Goal: Transaction & Acquisition: Download file/media

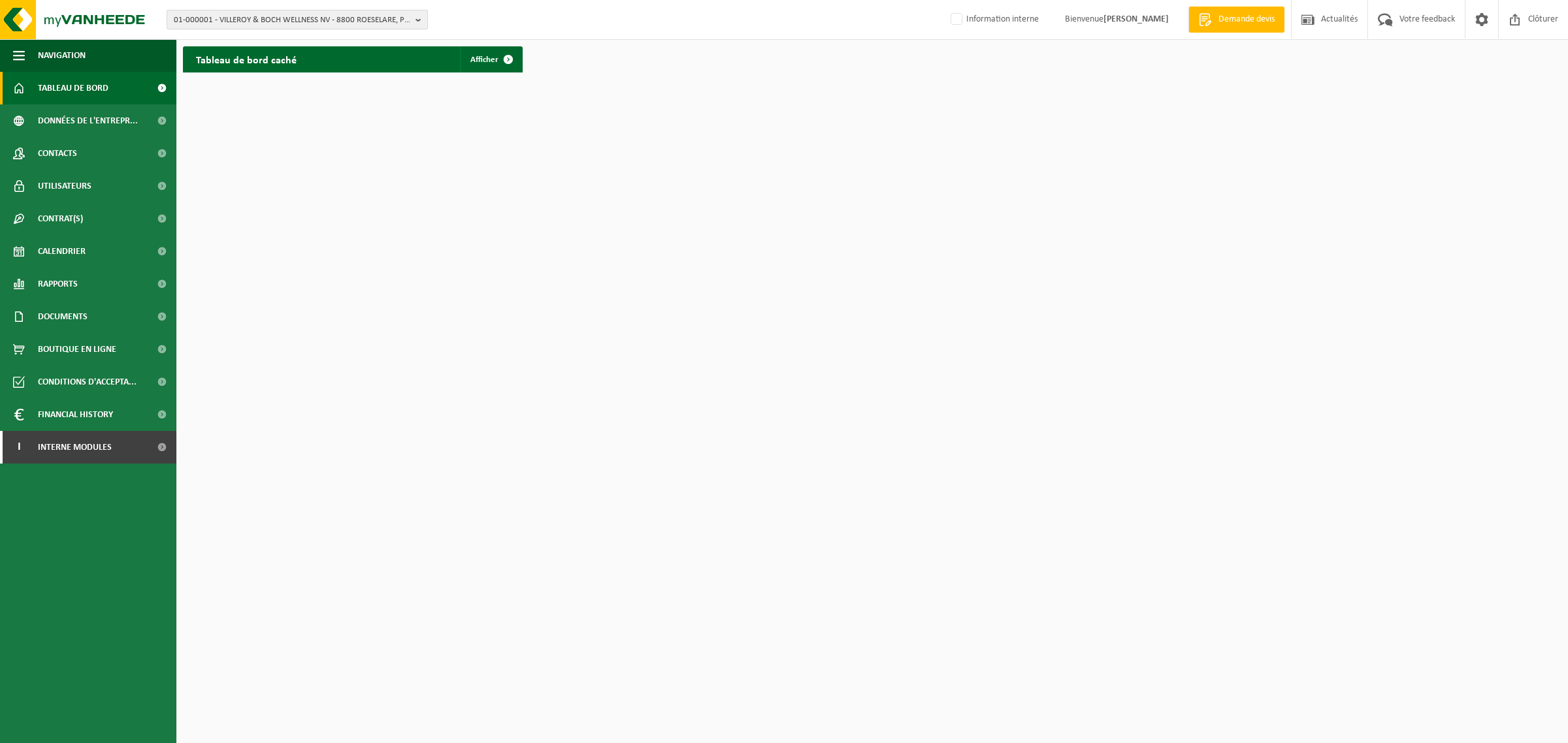
click at [256, 28] on span "01-000001 - VILLEROY & BOCH WELLNESS NV - 8800 ROESELARE, POPULIERSTRAAT 1" at bounding box center [292, 20] width 236 height 19
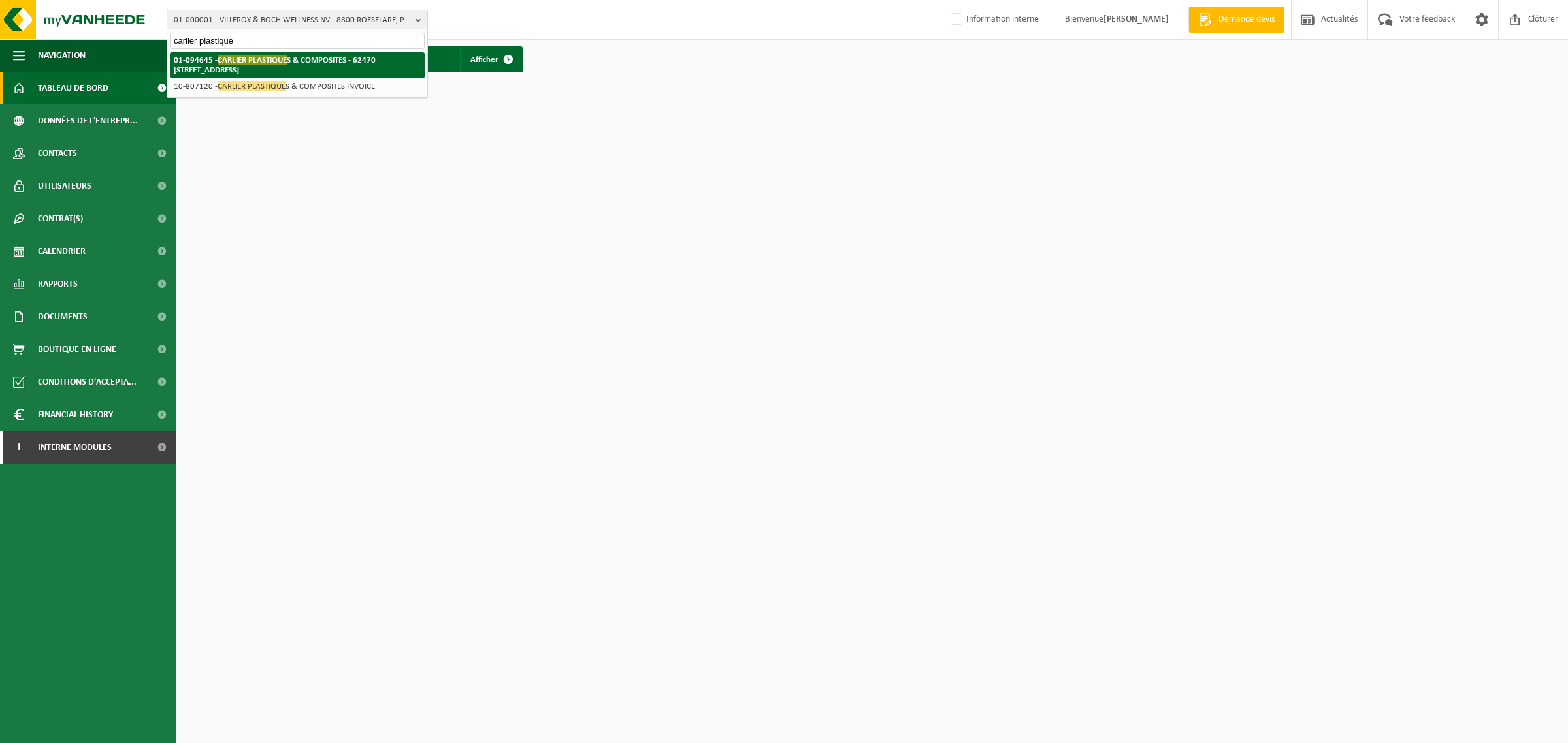
type input "carlier plastique"
click at [282, 66] on strong "01-094645 - CARLIER PLASTIQUE S & COMPOSITES - 62470 [STREET_ADDRESS]" at bounding box center [274, 64] width 202 height 19
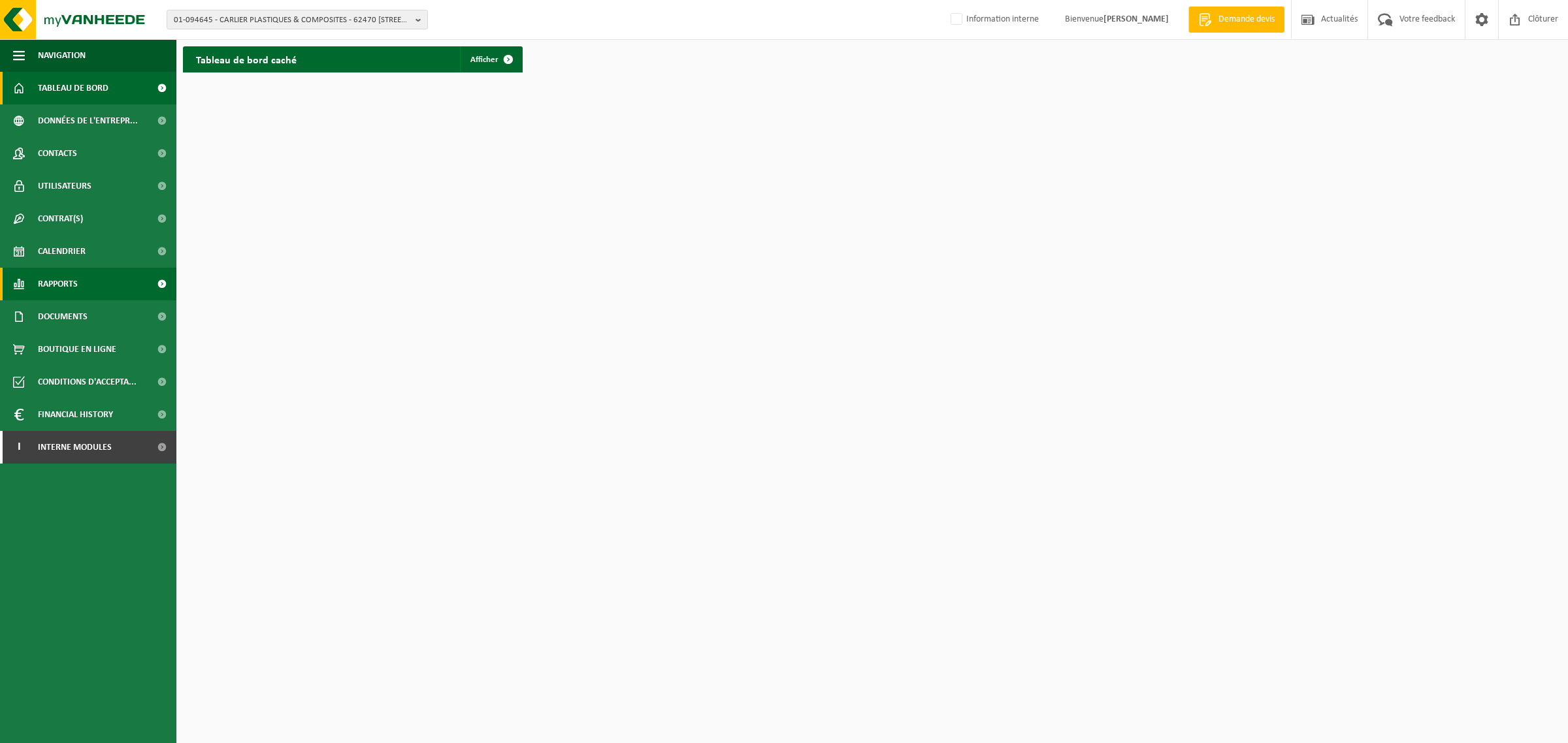
click at [67, 284] on span "Rapports" at bounding box center [58, 284] width 40 height 32
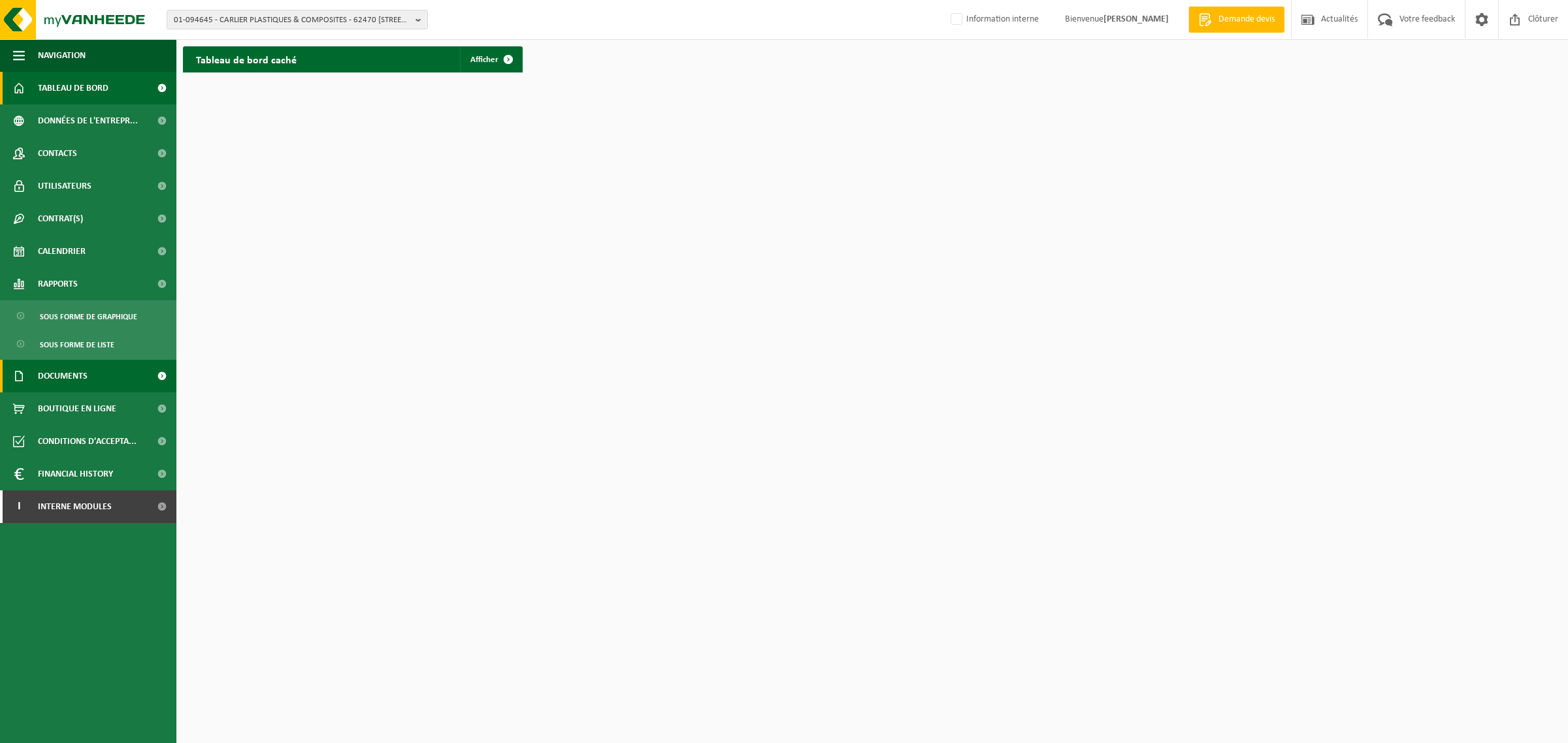
click at [83, 379] on span "Documents" at bounding box center [63, 376] width 49 height 32
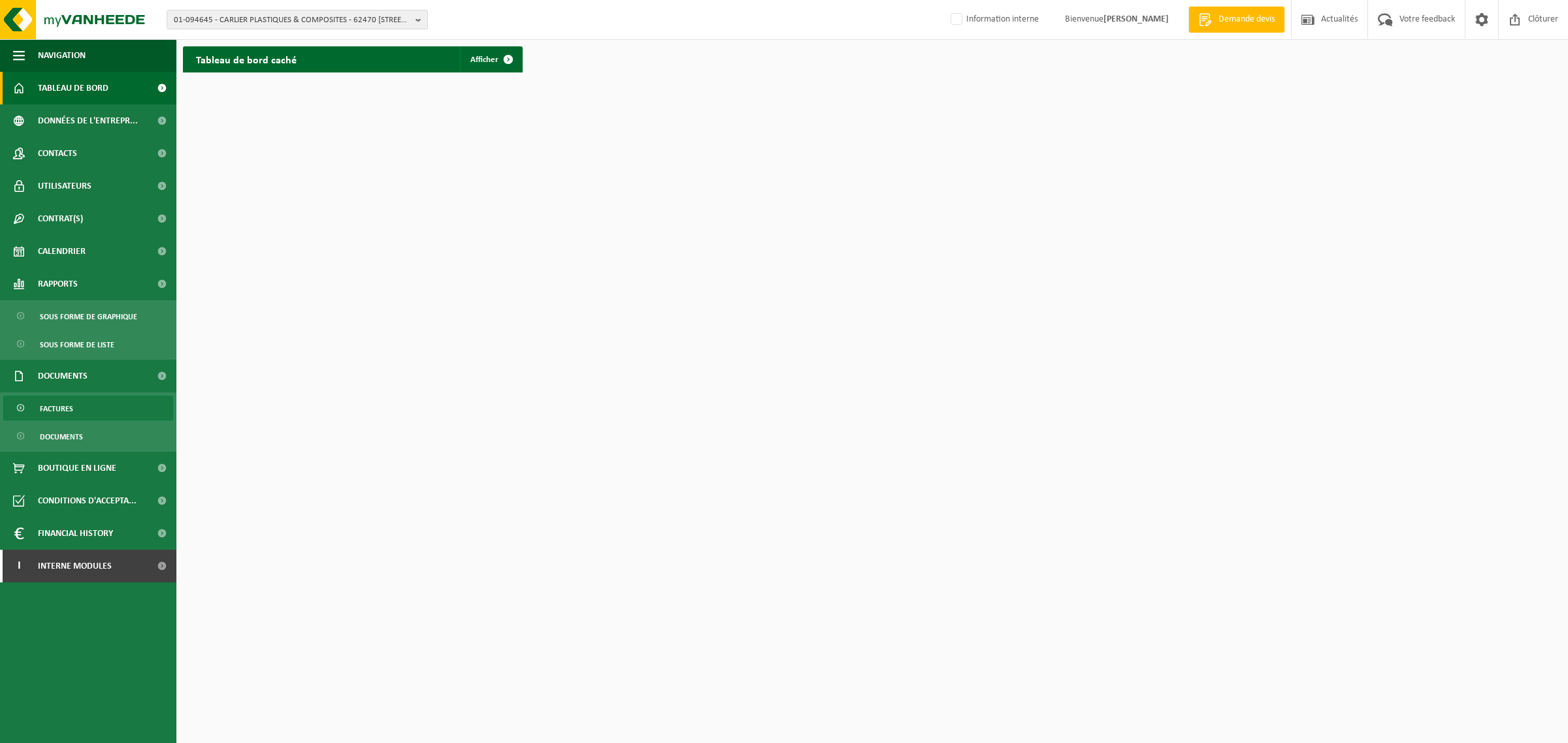
click at [80, 410] on link "Factures" at bounding box center [88, 409] width 170 height 25
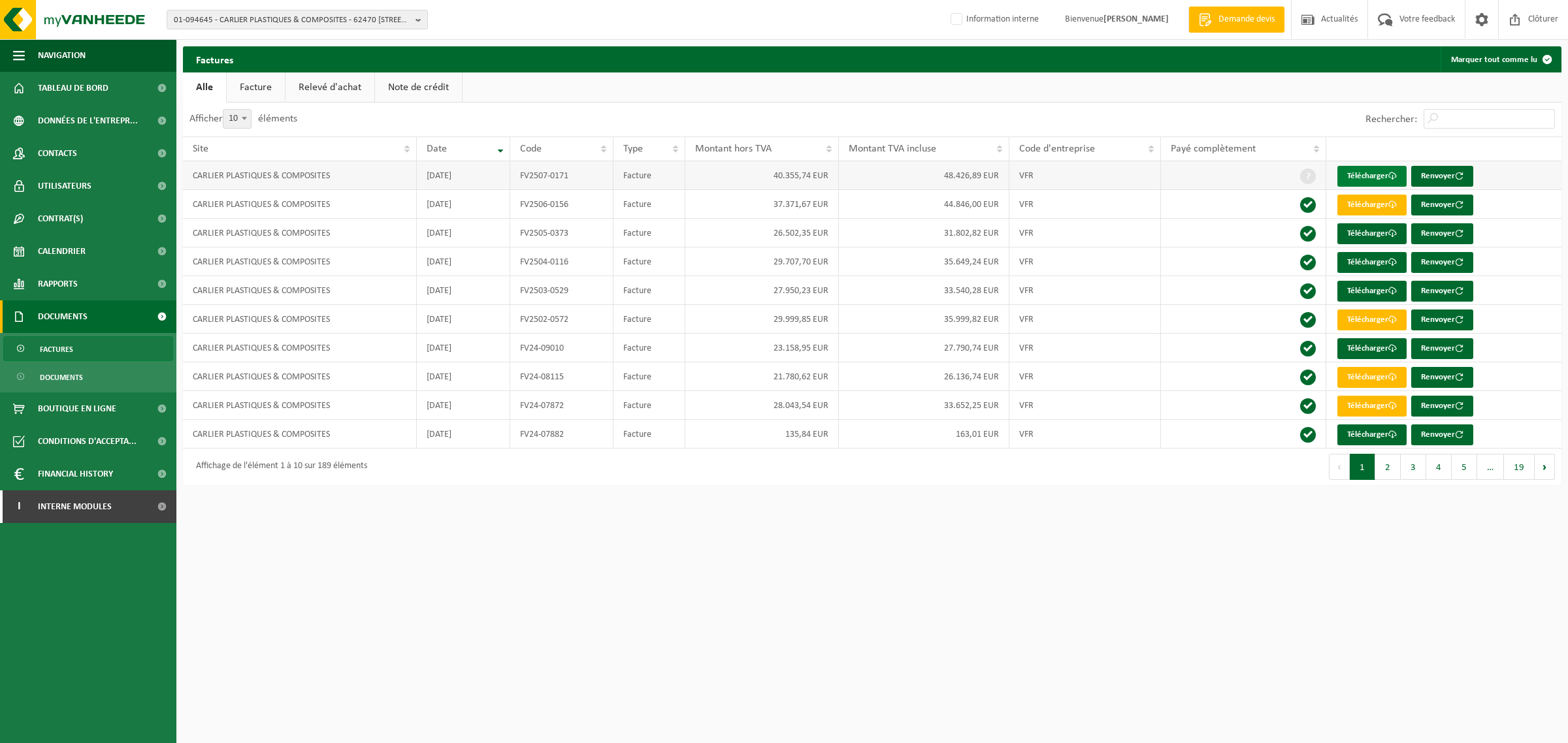
click at [1380, 175] on link "Télécharger" at bounding box center [1372, 176] width 70 height 21
click at [1379, 180] on link "Télécharger" at bounding box center [1372, 176] width 70 height 21
